Goal: Transaction & Acquisition: Purchase product/service

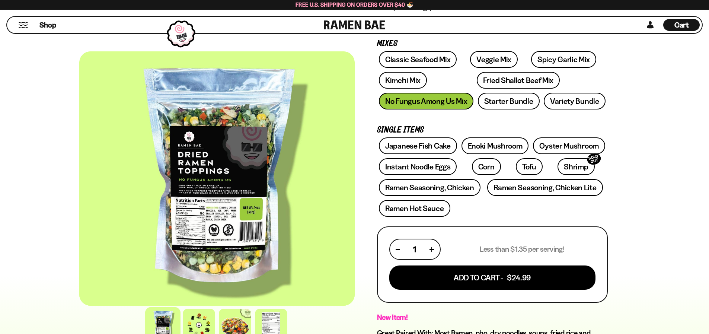
scroll to position [70, 0]
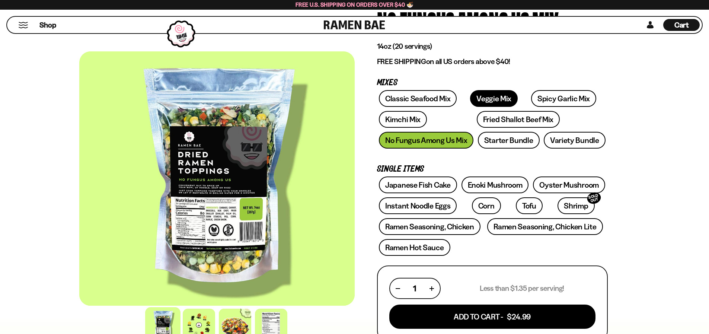
click at [477, 96] on link "Veggie Mix" at bounding box center [494, 98] width 48 height 17
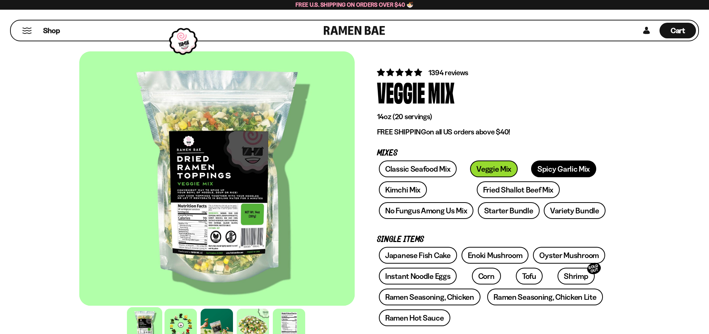
click at [538, 171] on link "Spicy Garlic Mix" at bounding box center [563, 168] width 65 height 17
